Goal: Find specific page/section: Find specific page/section

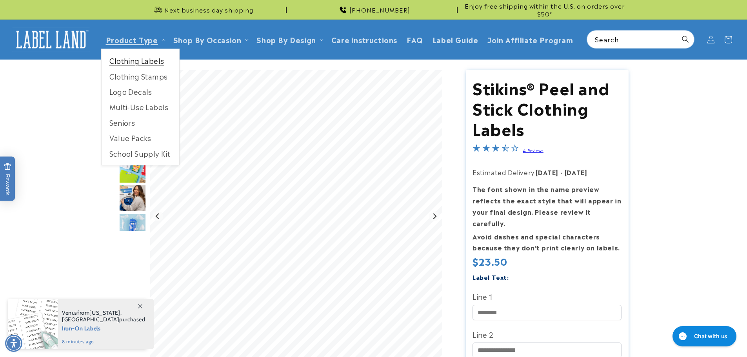
click at [150, 58] on link "Clothing Labels" at bounding box center [141, 60] width 78 height 15
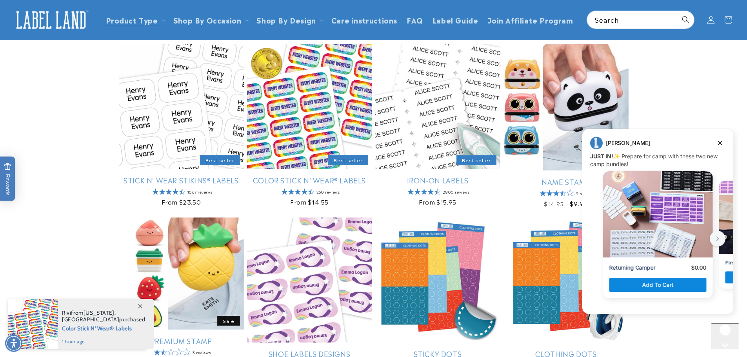
scroll to position [39, 0]
